Goal: Find specific page/section: Find specific page/section

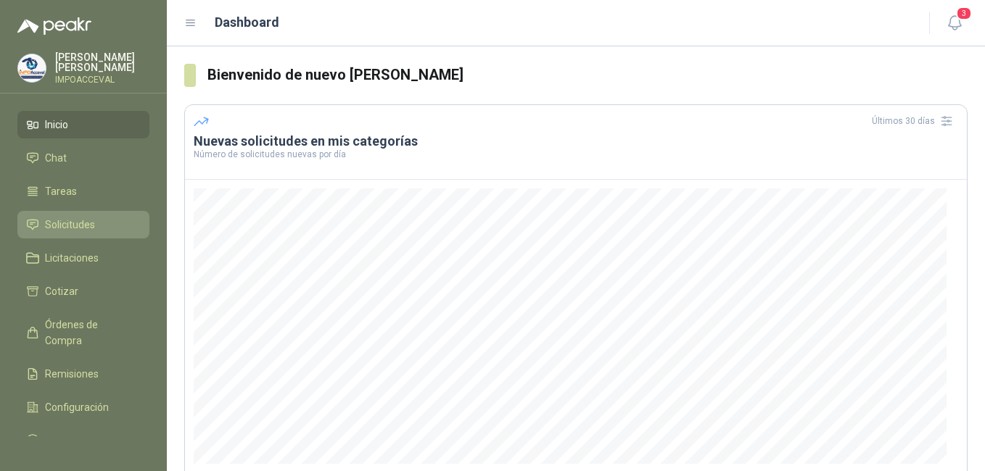
click at [62, 220] on span "Solicitudes" at bounding box center [70, 225] width 50 height 16
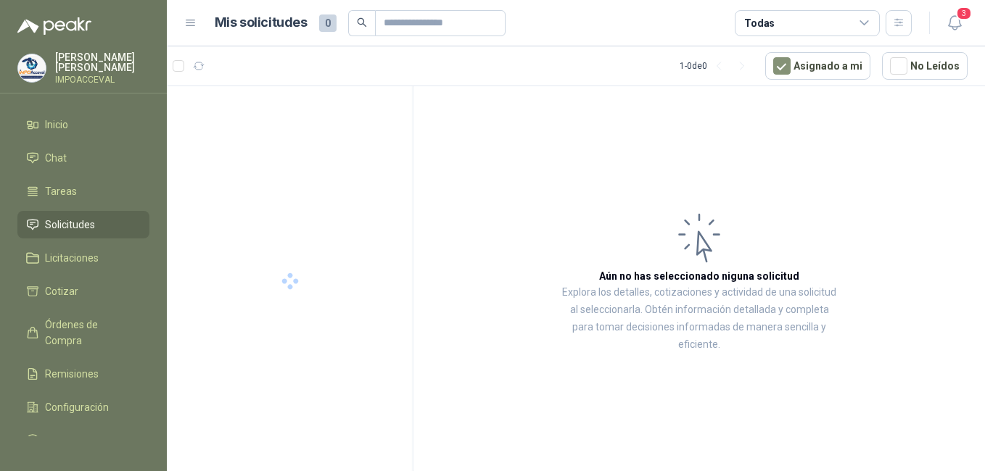
click at [63, 224] on span "Solicitudes" at bounding box center [70, 225] width 50 height 16
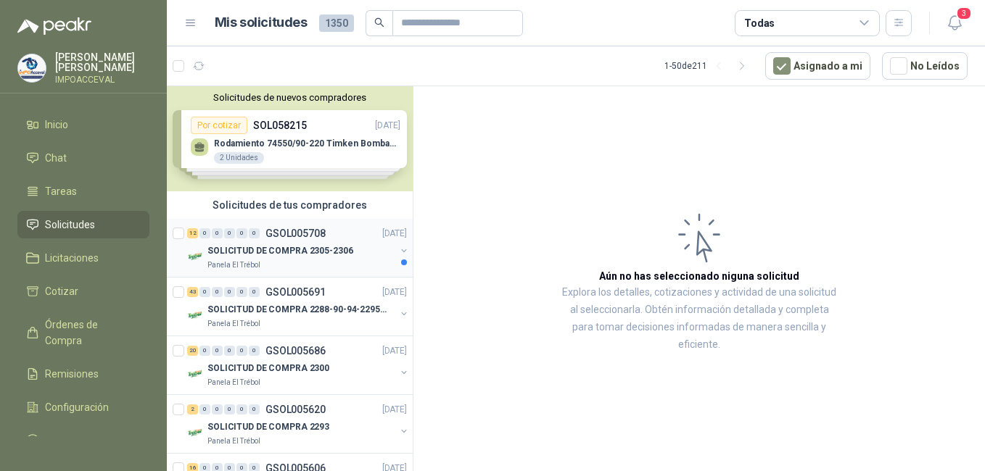
click at [268, 252] on p "SOLICITUD DE COMPRA 2305-2306" at bounding box center [280, 251] width 146 height 14
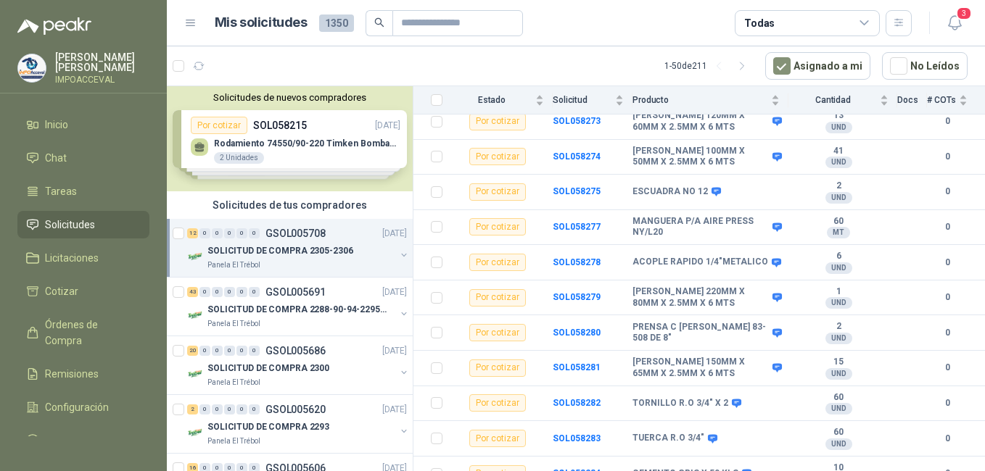
scroll to position [226, 0]
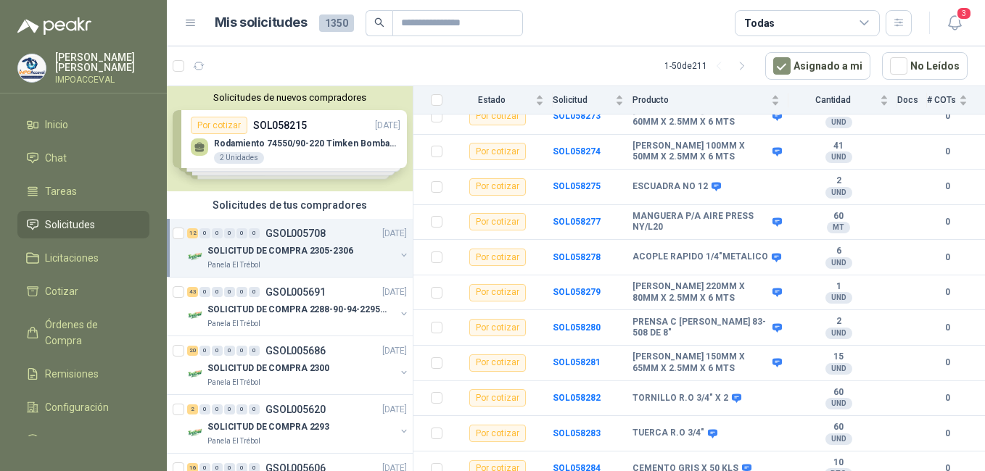
click at [288, 251] on p "SOLICITUD DE COMPRA 2305-2306" at bounding box center [280, 251] width 146 height 14
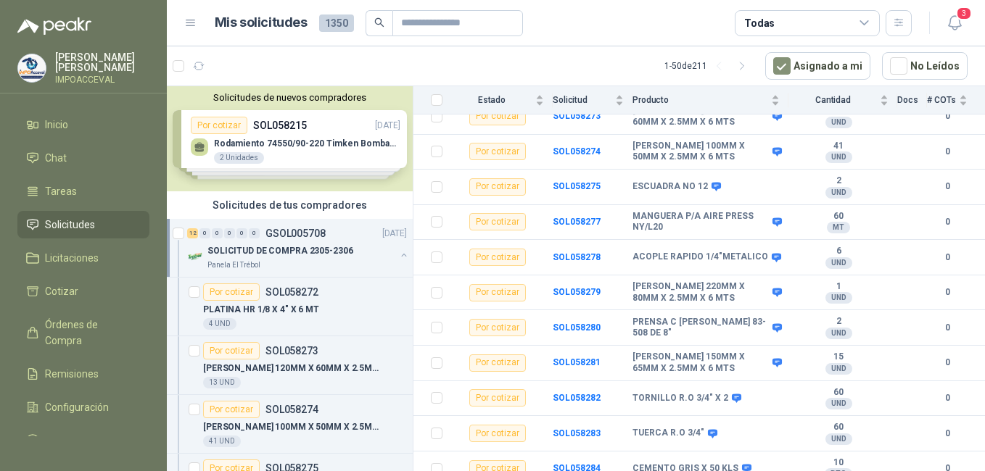
scroll to position [5, 0]
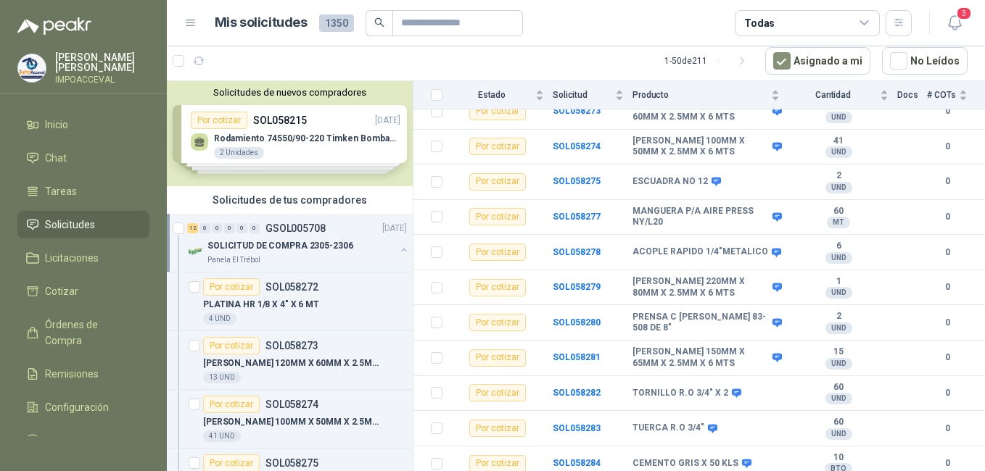
click at [269, 241] on p "SOLICITUD DE COMPRA 2305-2306" at bounding box center [280, 246] width 146 height 14
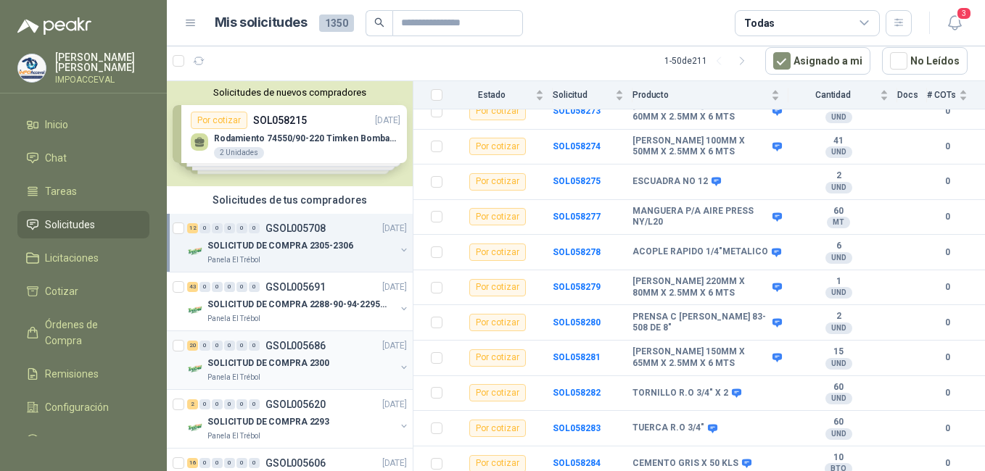
scroll to position [0, 0]
click at [249, 212] on div "Solicitudes de tus compradores" at bounding box center [290, 200] width 246 height 28
click at [231, 249] on p "SOLICITUD DE COMPRA 2305-2306" at bounding box center [280, 246] width 146 height 14
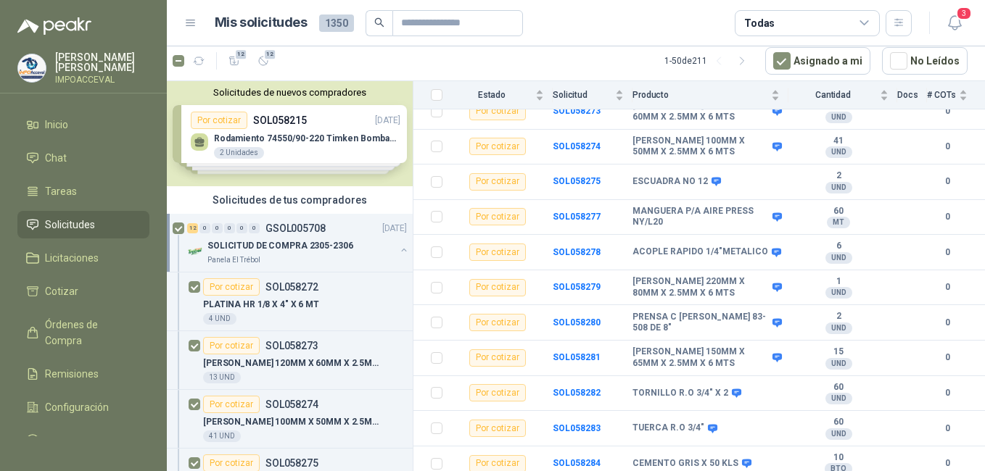
click at [178, 221] on div at bounding box center [180, 243] width 15 height 46
click at [178, 224] on div at bounding box center [180, 243] width 15 height 46
drag, startPoint x: 178, startPoint y: 221, endPoint x: 55, endPoint y: 229, distance: 122.8
click at [55, 229] on span "Solicitudes" at bounding box center [70, 225] width 50 height 16
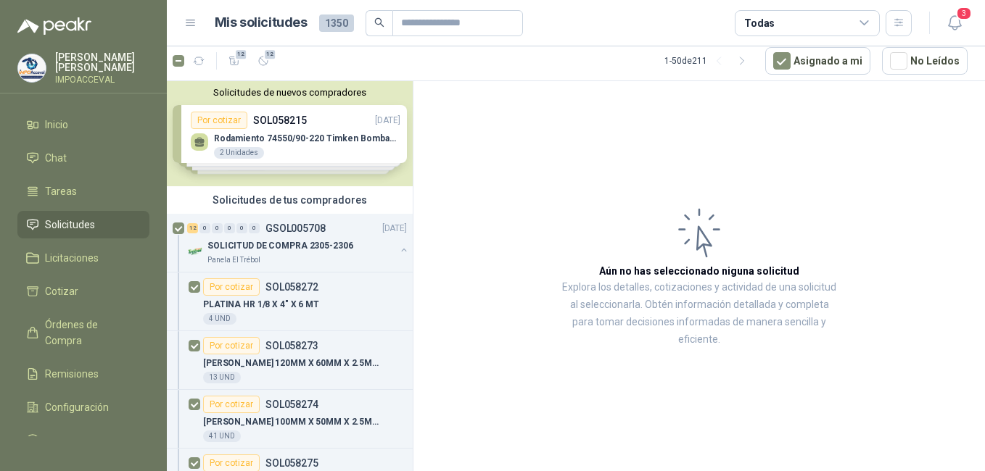
click at [72, 222] on span "Solicitudes" at bounding box center [70, 225] width 50 height 16
drag, startPoint x: 72, startPoint y: 222, endPoint x: 61, endPoint y: 194, distance: 30.3
click at [61, 194] on span "Tareas" at bounding box center [61, 191] width 32 height 16
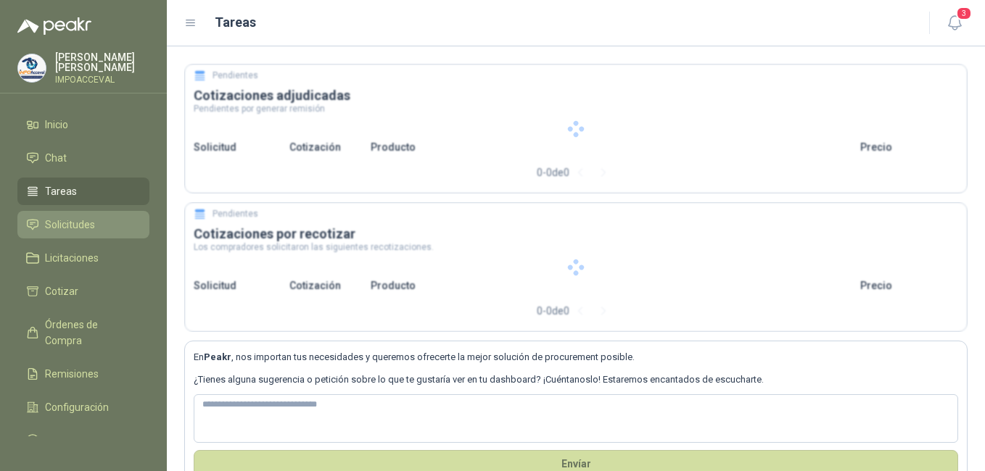
click at [67, 220] on span "Solicitudes" at bounding box center [70, 225] width 50 height 16
